Goal: Find specific page/section: Find specific page/section

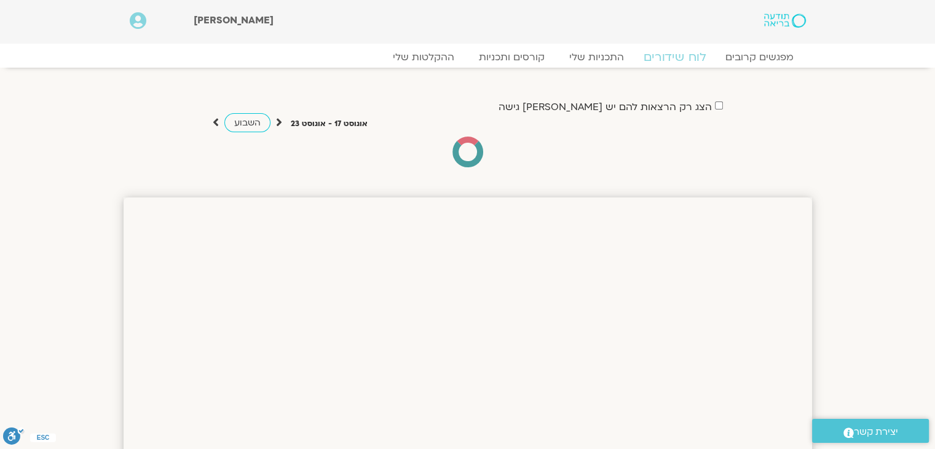
click at [669, 62] on link "לוח שידורים" at bounding box center [674, 57] width 92 height 15
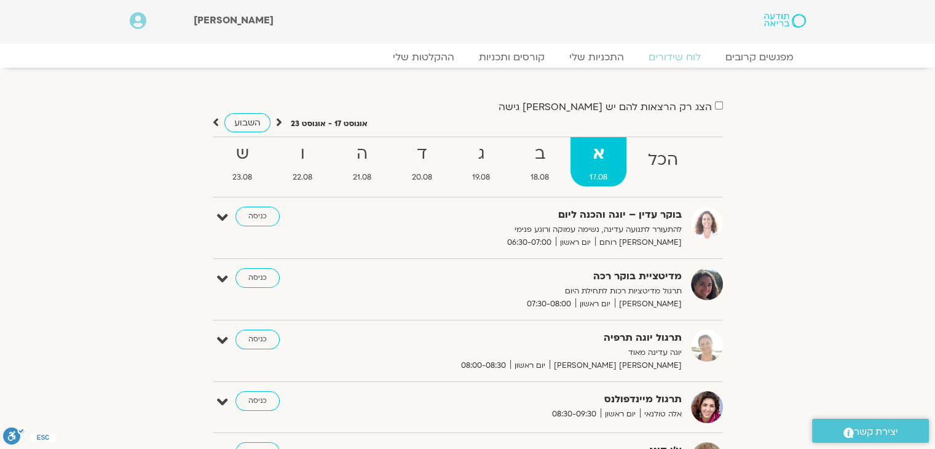
click at [796, 157] on div "הצג רק הרצאות להם יש [PERSON_NAME] גישה [DATE] - [DATE] השבוע להציג אירועים שפת…" at bounding box center [468, 372] width 688 height 548
click at [251, 337] on link "כניסה" at bounding box center [257, 339] width 44 height 20
